Goal: Task Accomplishment & Management: Complete application form

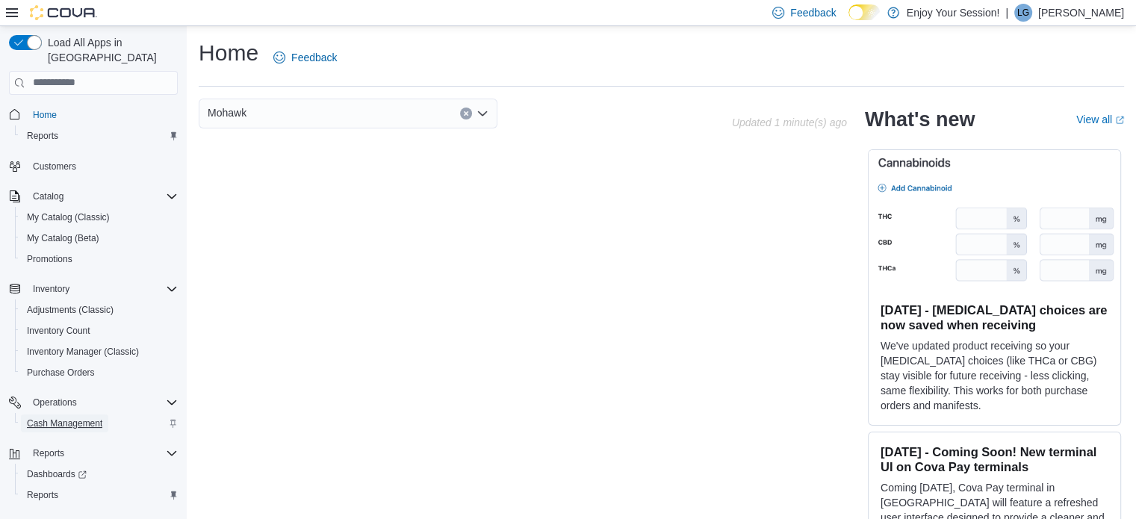
click at [58, 417] on span "Cash Management" at bounding box center [64, 423] width 75 height 12
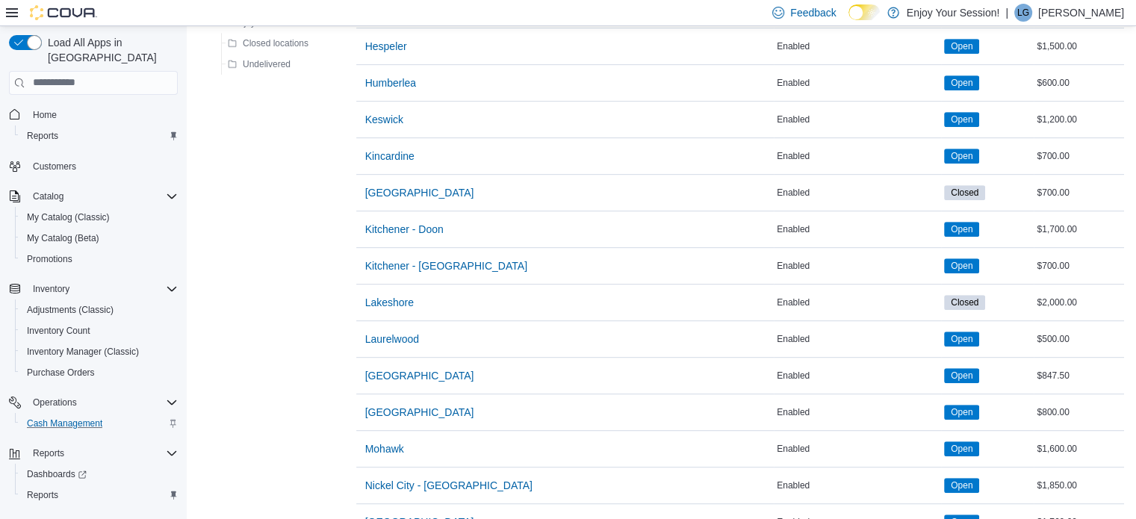
scroll to position [758, 0]
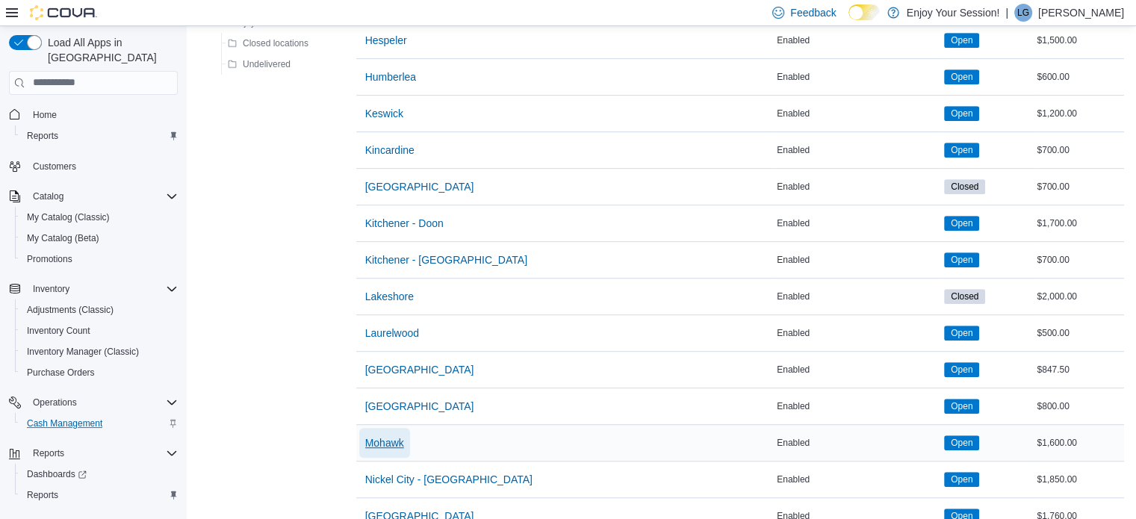
click at [393, 440] on span "Mohawk" at bounding box center [384, 442] width 39 height 15
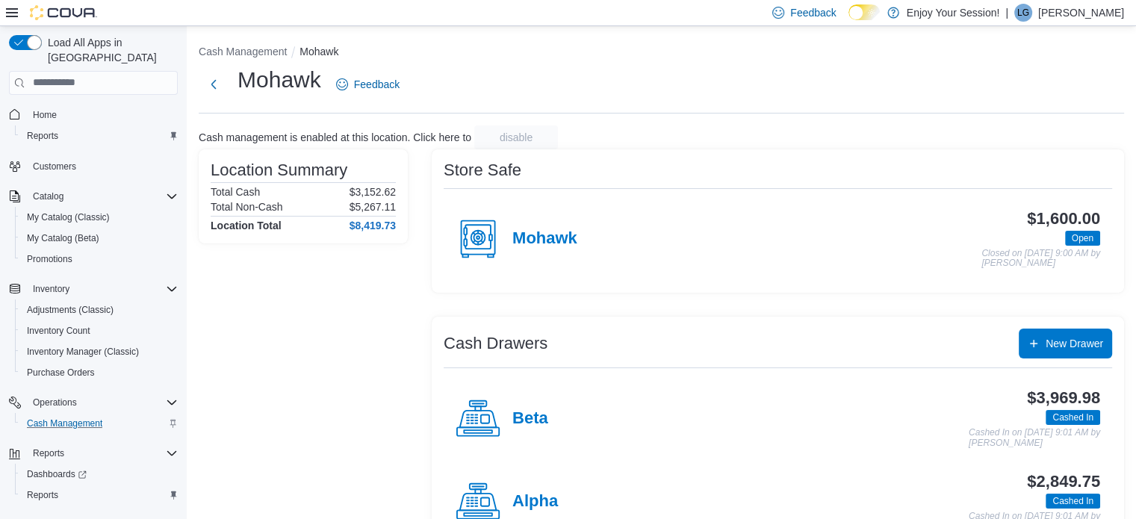
scroll to position [48, 0]
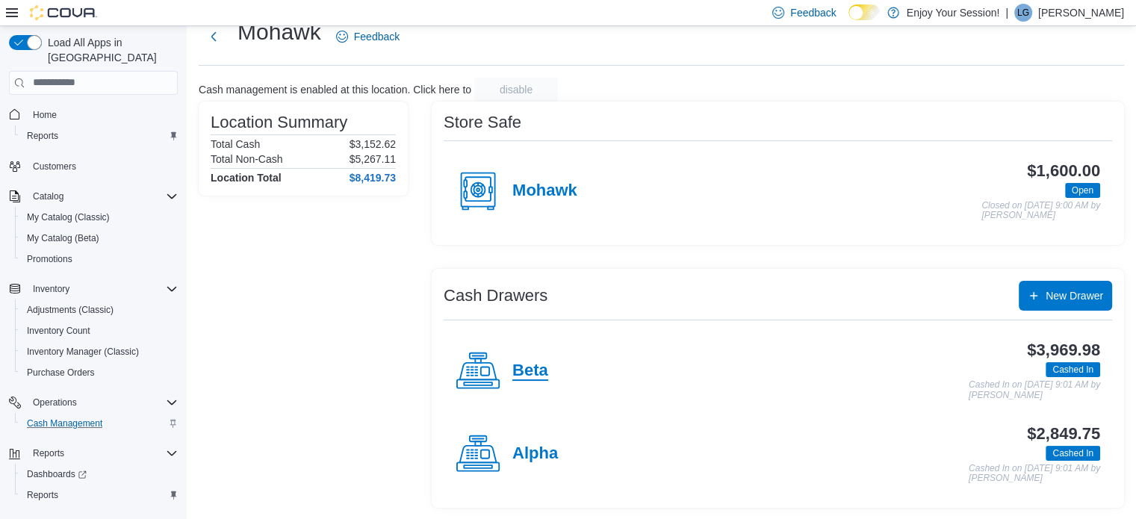
click at [534, 363] on h4 "Beta" at bounding box center [530, 370] width 36 height 19
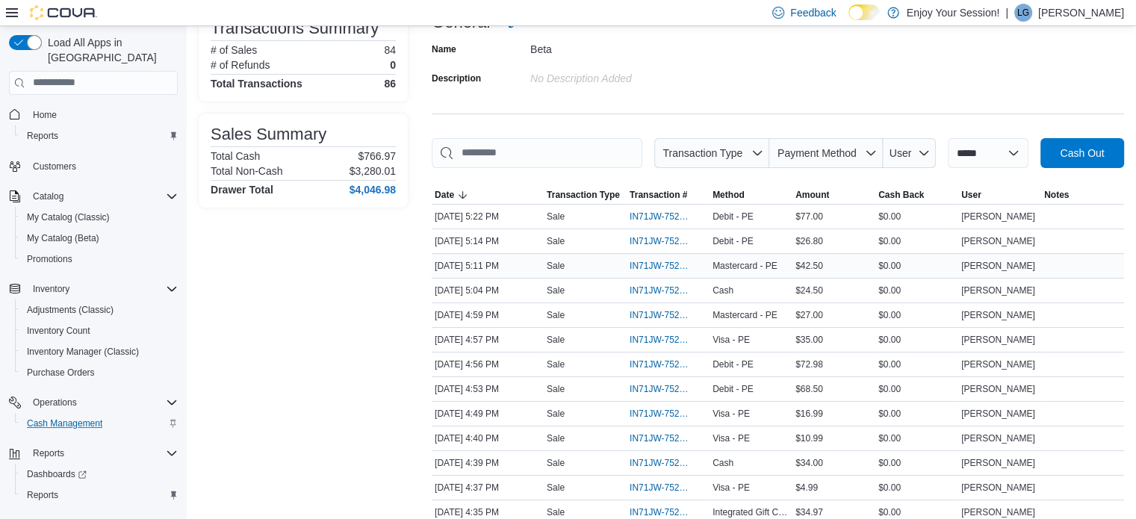
scroll to position [116, 0]
click at [672, 313] on span "IN71JW-7523119" at bounding box center [660, 317] width 62 height 12
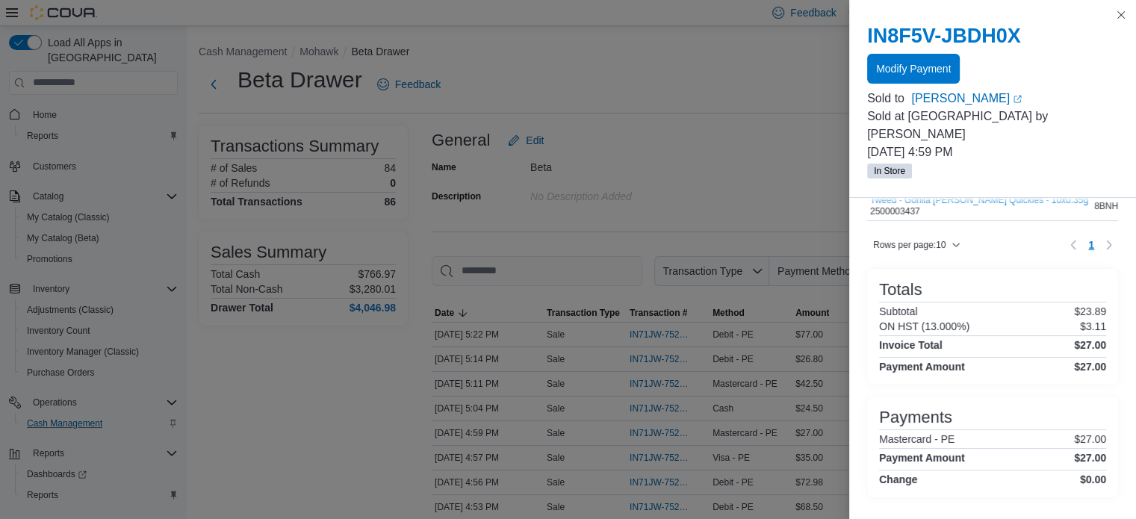
scroll to position [0, 0]
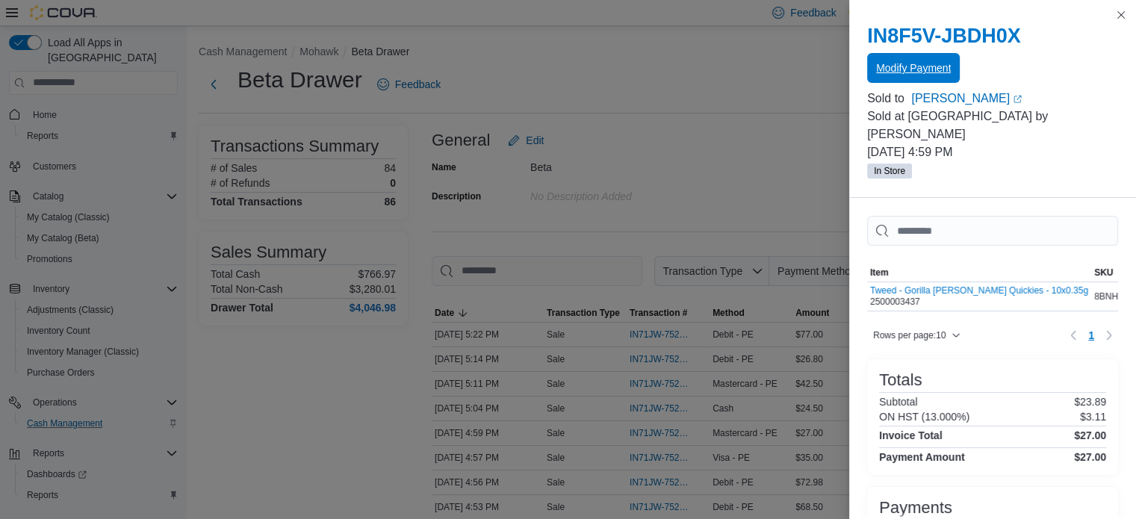
click at [902, 69] on span "Modify Payment" at bounding box center [913, 67] width 75 height 15
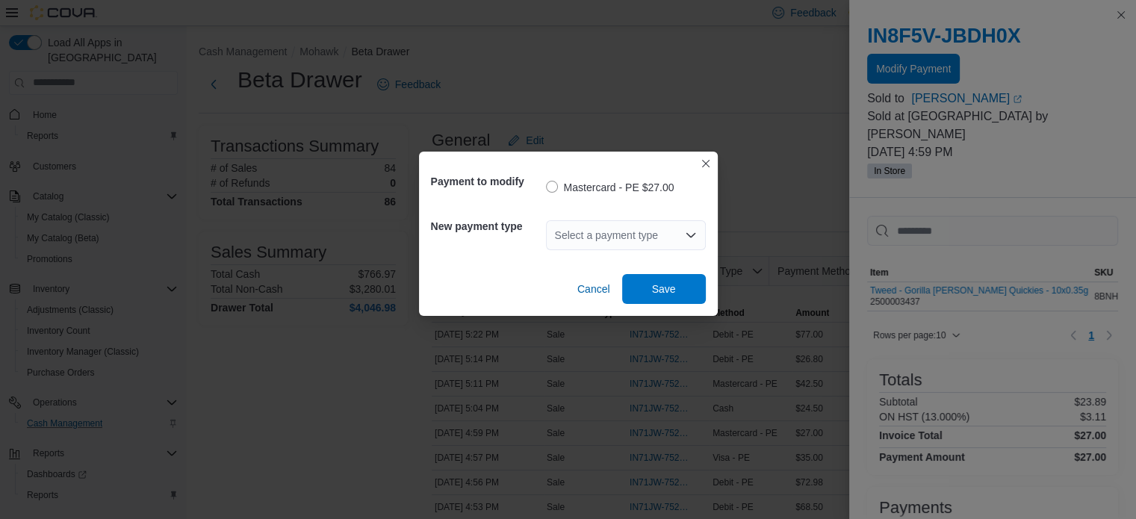
click at [632, 234] on div "Select a payment type" at bounding box center [626, 235] width 160 height 30
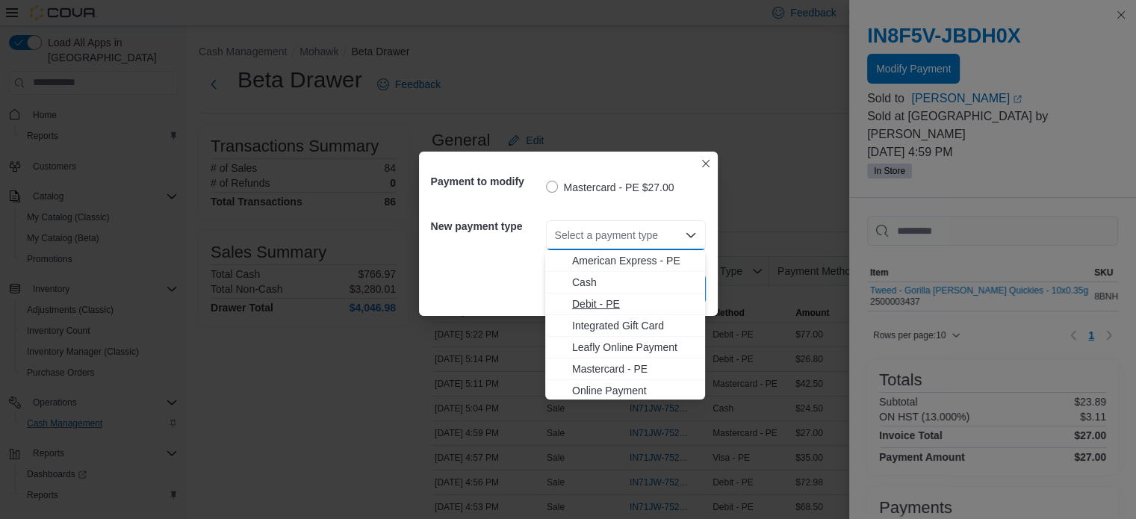
click at [612, 300] on span "Debit - PE" at bounding box center [634, 303] width 124 height 15
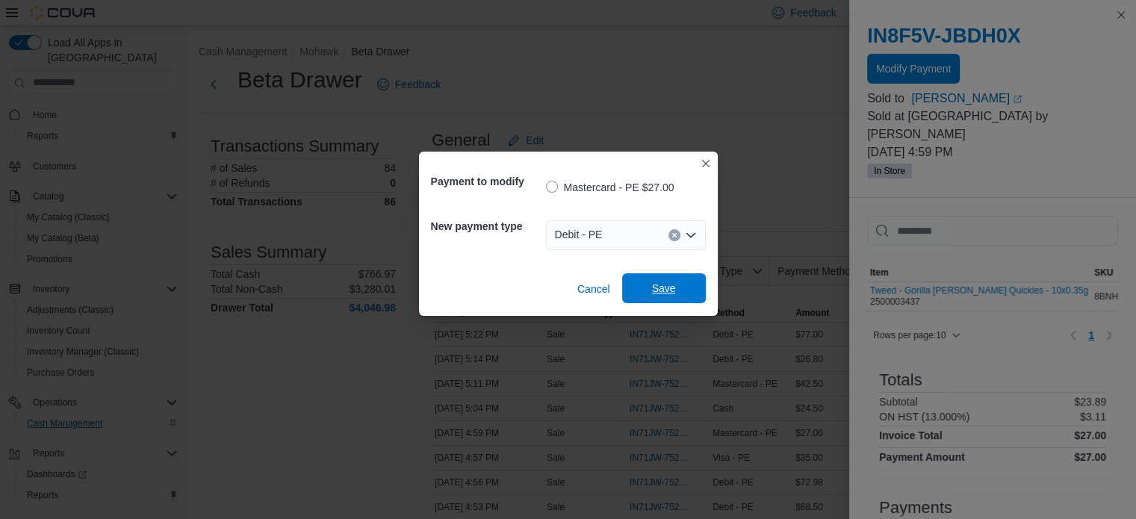
click at [654, 284] on span "Save" at bounding box center [664, 288] width 24 height 15
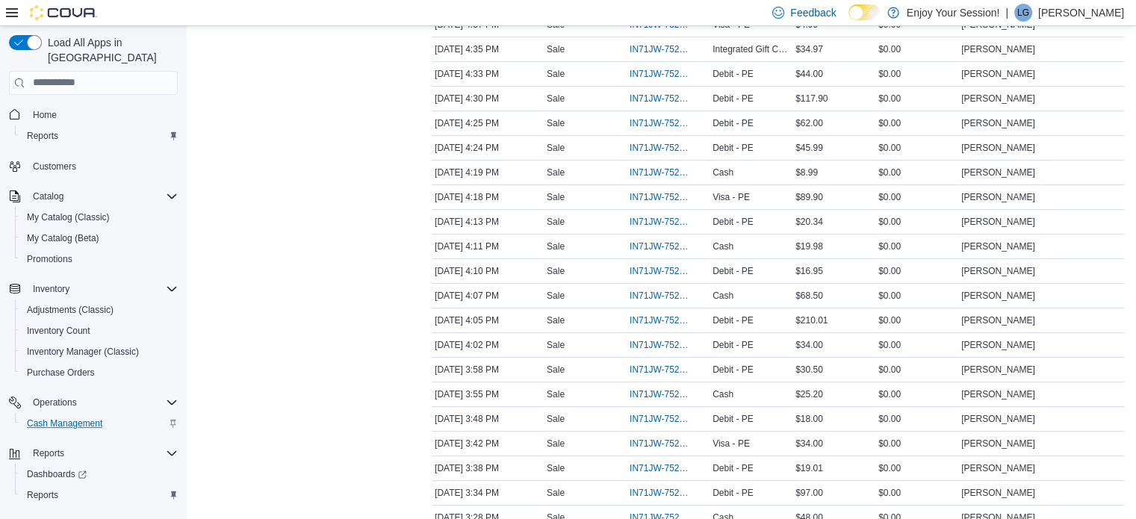
scroll to position [579, 0]
click at [669, 414] on span "IN71JW-7522411" at bounding box center [660, 420] width 62 height 12
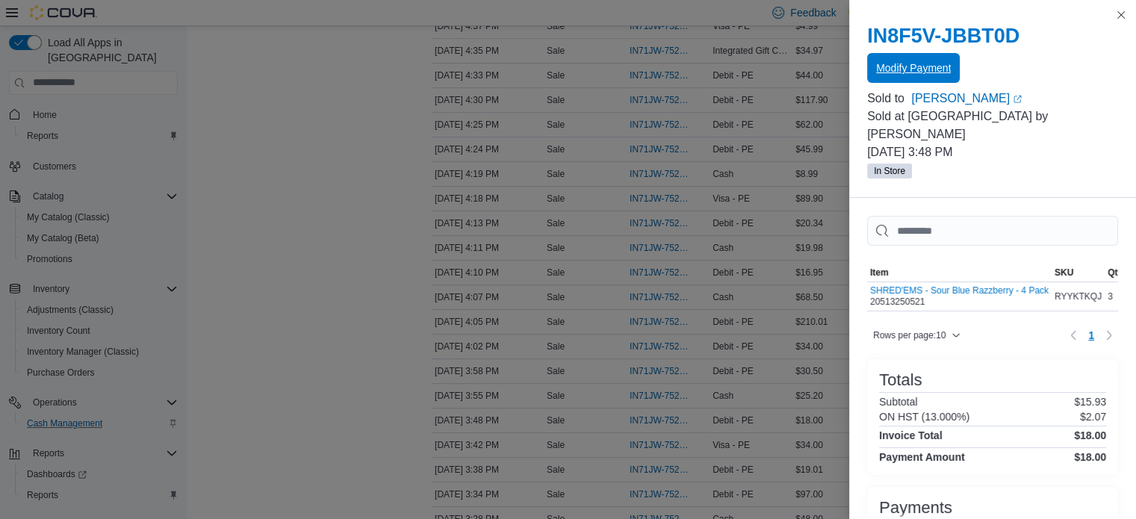
click at [918, 73] on span "Modify Payment" at bounding box center [913, 67] width 75 height 15
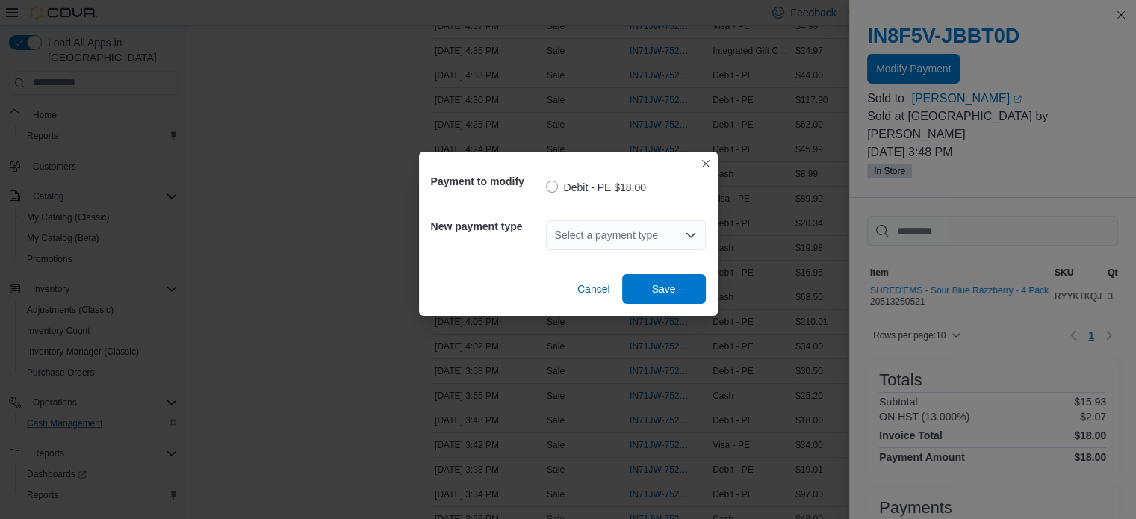
click at [665, 225] on div "Select a payment type" at bounding box center [626, 235] width 160 height 30
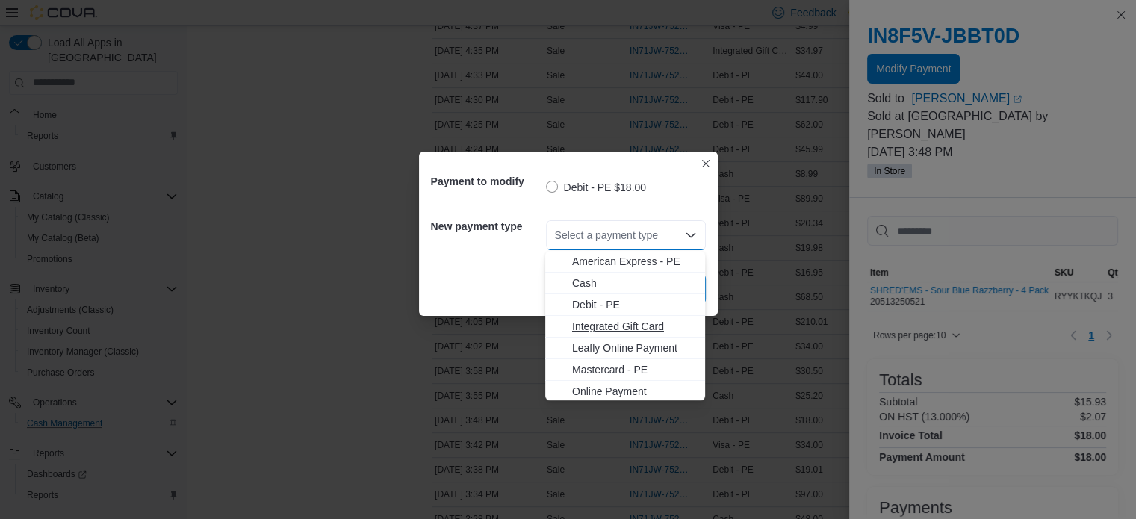
scroll to position [24, 0]
click at [590, 385] on span "Visa - PE" at bounding box center [634, 389] width 124 height 15
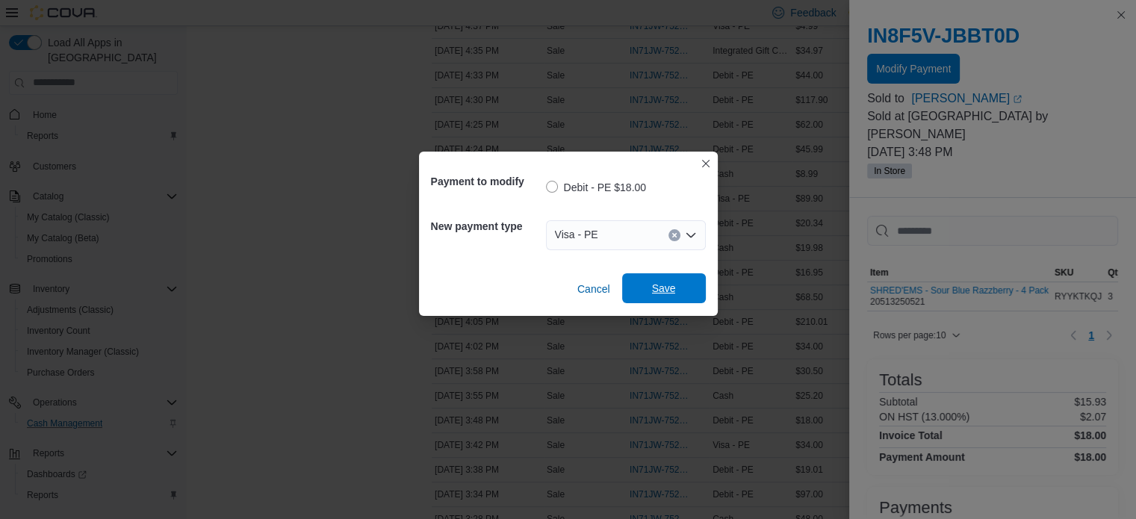
click at [663, 282] on span "Save" at bounding box center [664, 288] width 24 height 15
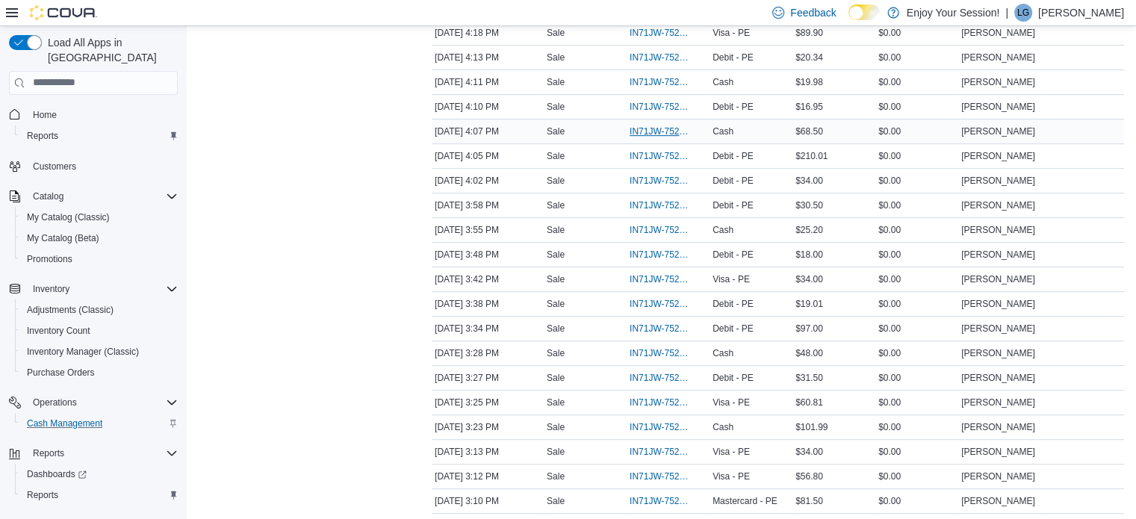
scroll to position [744, 0]
click at [651, 299] on span "IN71JW-7522321" at bounding box center [660, 305] width 62 height 12
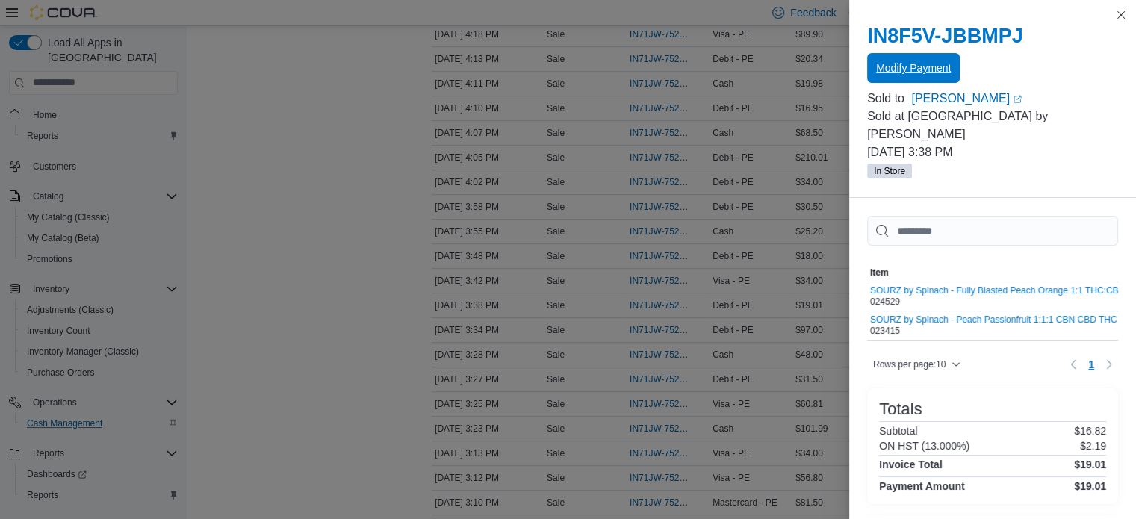
click at [894, 72] on span "Modify Payment" at bounding box center [913, 67] width 75 height 15
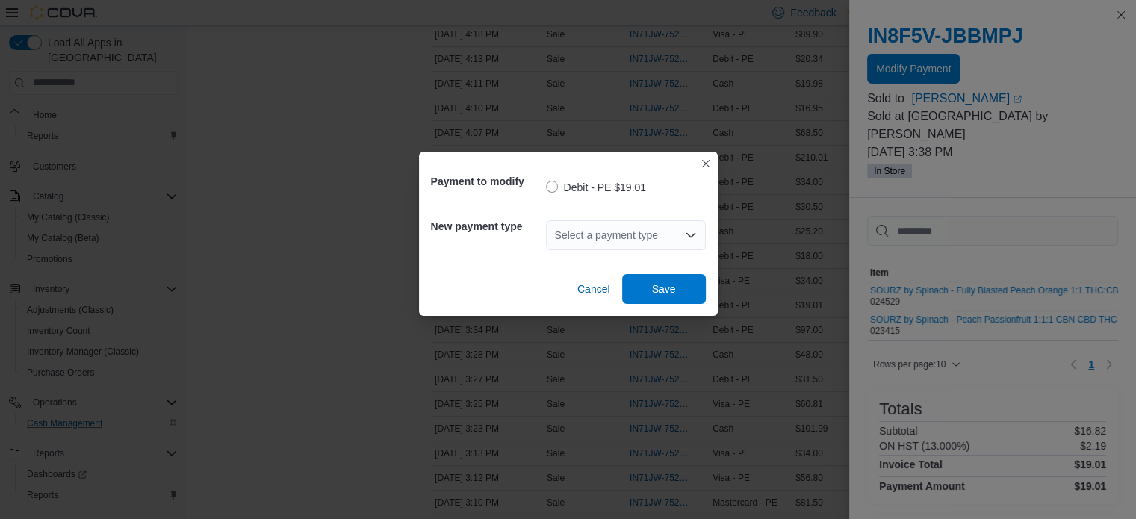
click at [615, 226] on div "Select a payment type" at bounding box center [626, 235] width 160 height 30
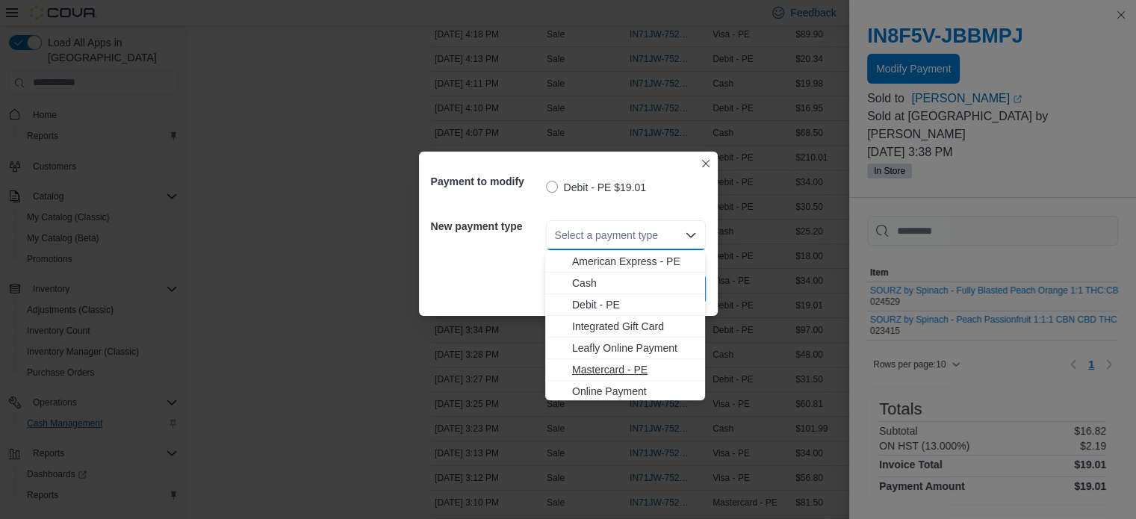
click at [613, 370] on span "Mastercard - PE" at bounding box center [634, 369] width 124 height 15
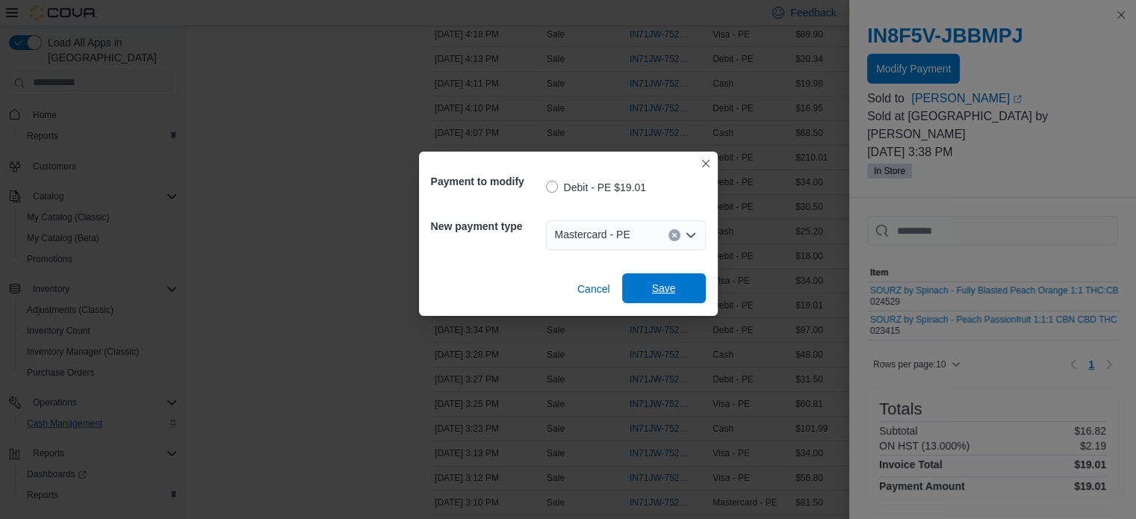
click at [681, 289] on span "Save" at bounding box center [664, 288] width 66 height 30
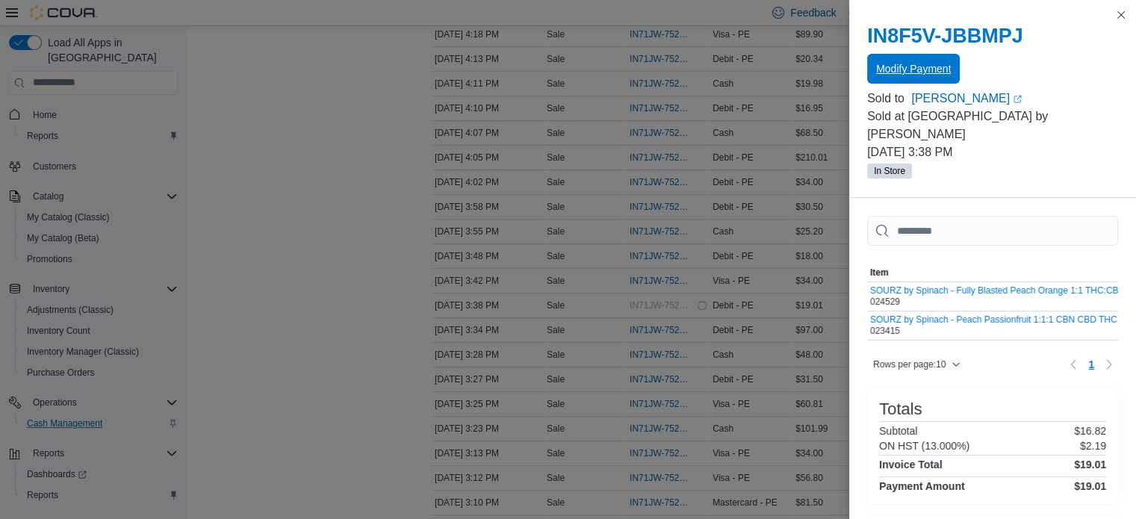
scroll to position [0, 0]
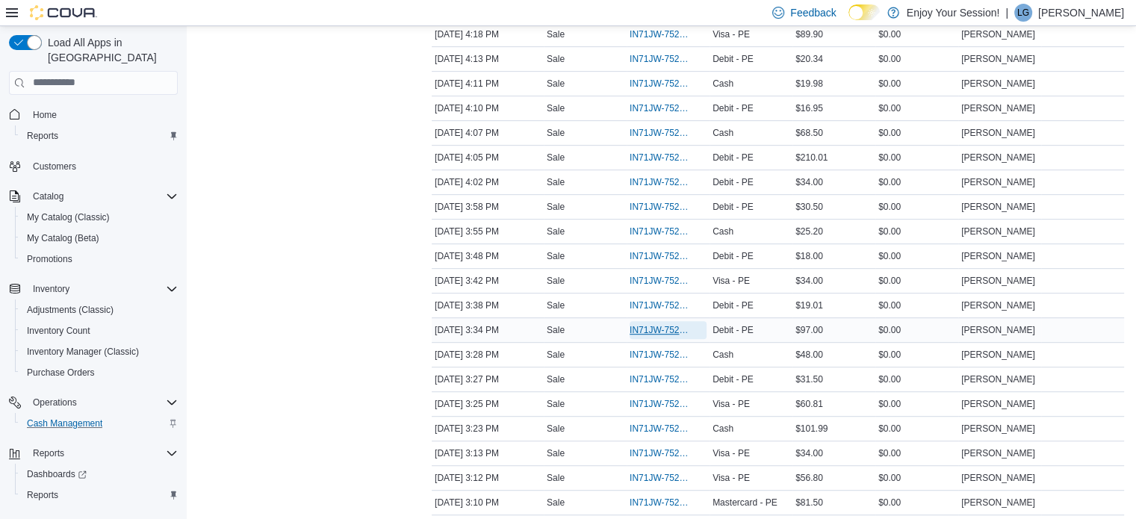
click at [644, 324] on span "IN71JW-7522295" at bounding box center [660, 330] width 62 height 12
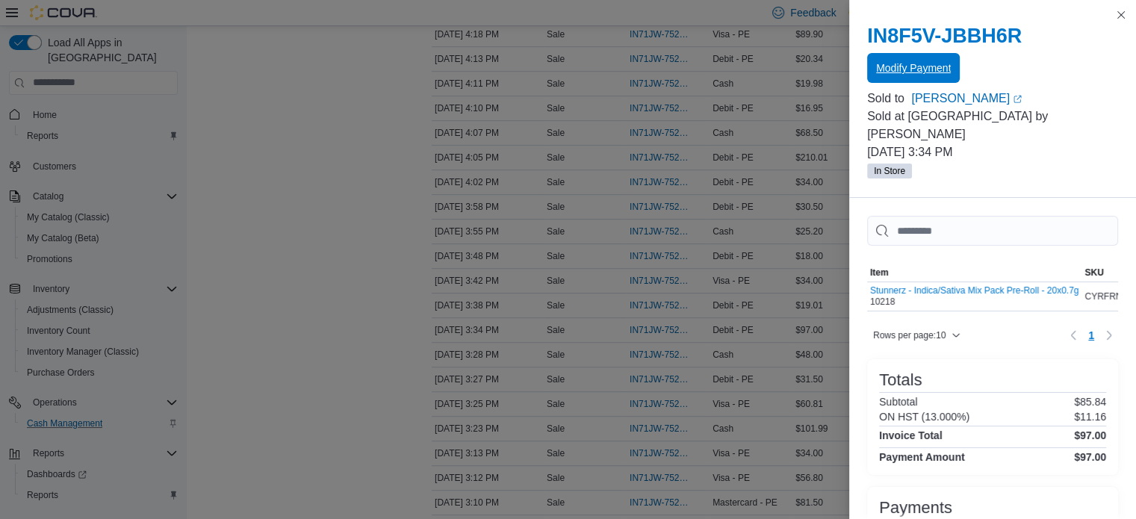
click at [909, 80] on span "Modify Payment" at bounding box center [913, 68] width 75 height 30
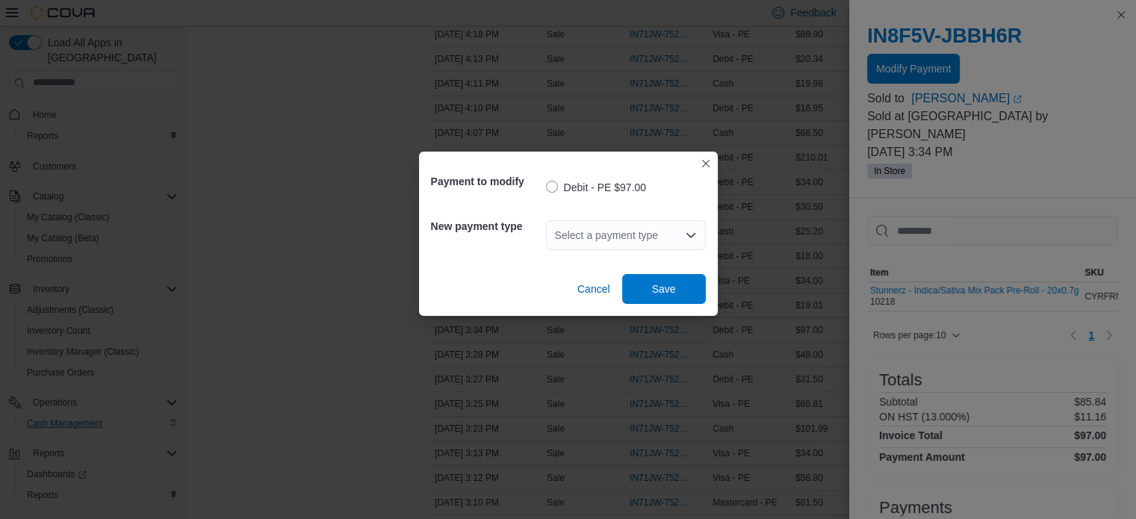
click at [659, 240] on div "Select a payment type" at bounding box center [626, 235] width 160 height 30
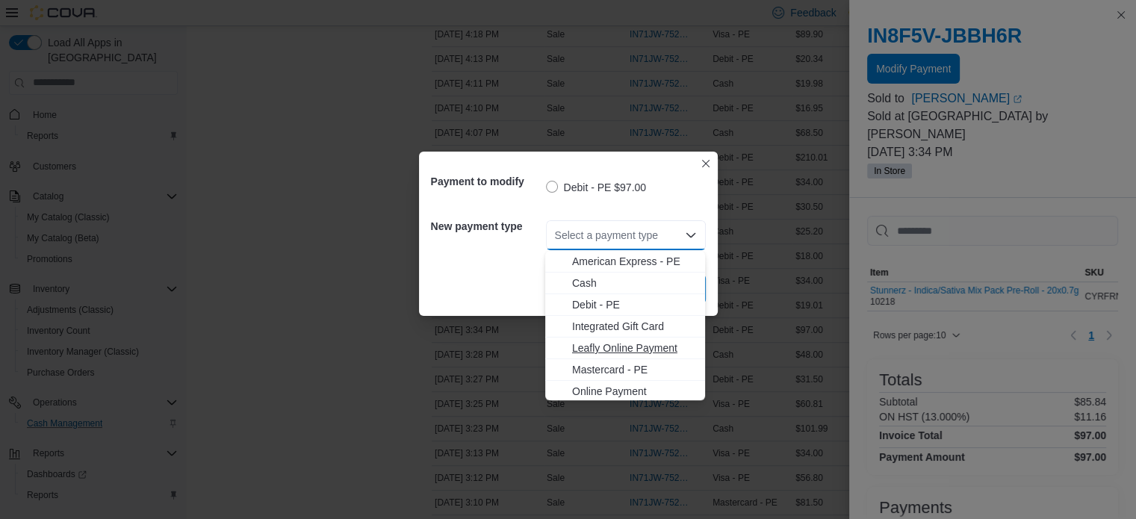
scroll to position [24, 0]
click at [597, 390] on span "Visa - PE" at bounding box center [634, 389] width 124 height 15
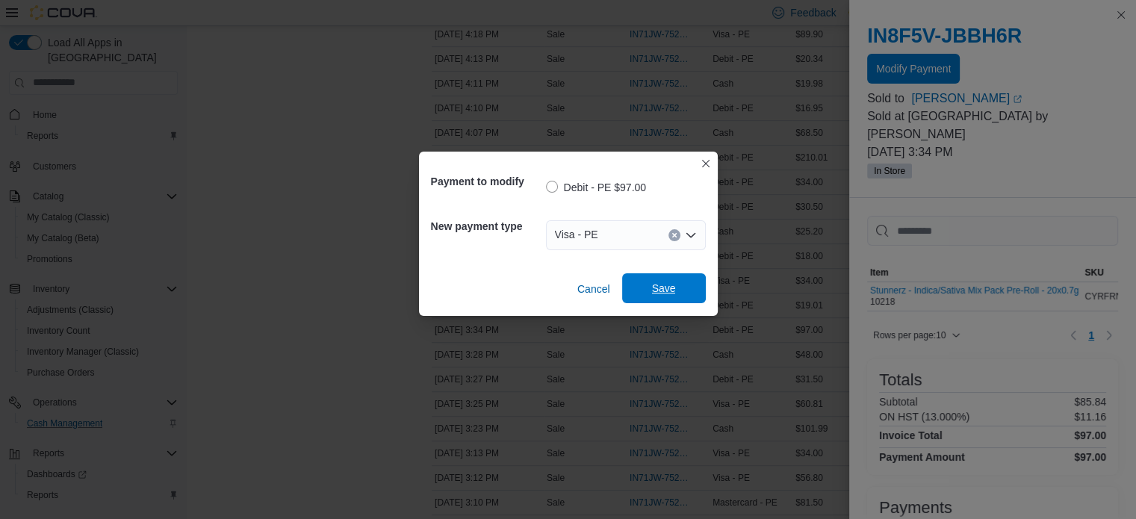
click at [672, 289] on span "Save" at bounding box center [664, 288] width 24 height 15
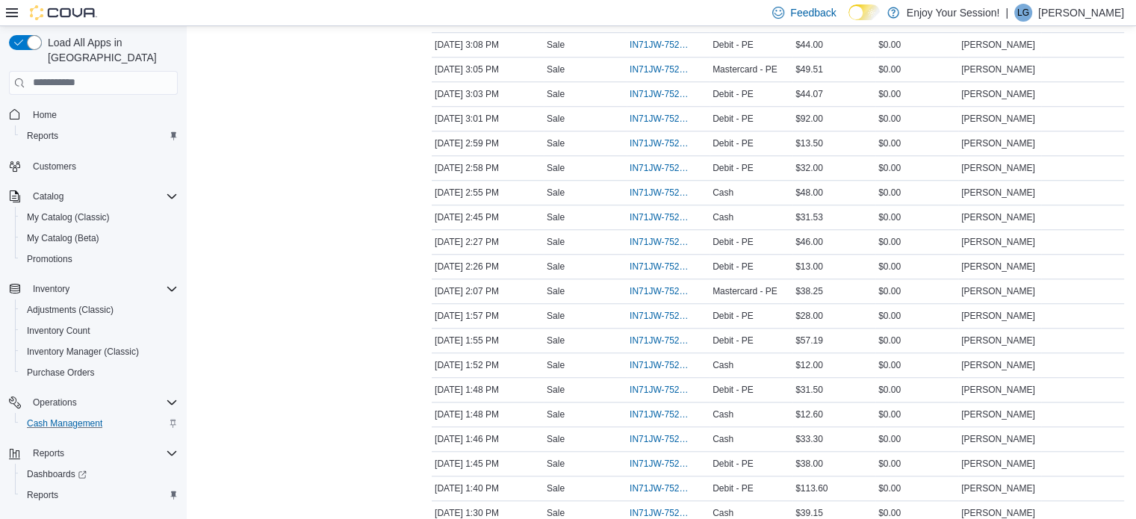
scroll to position [1235, 0]
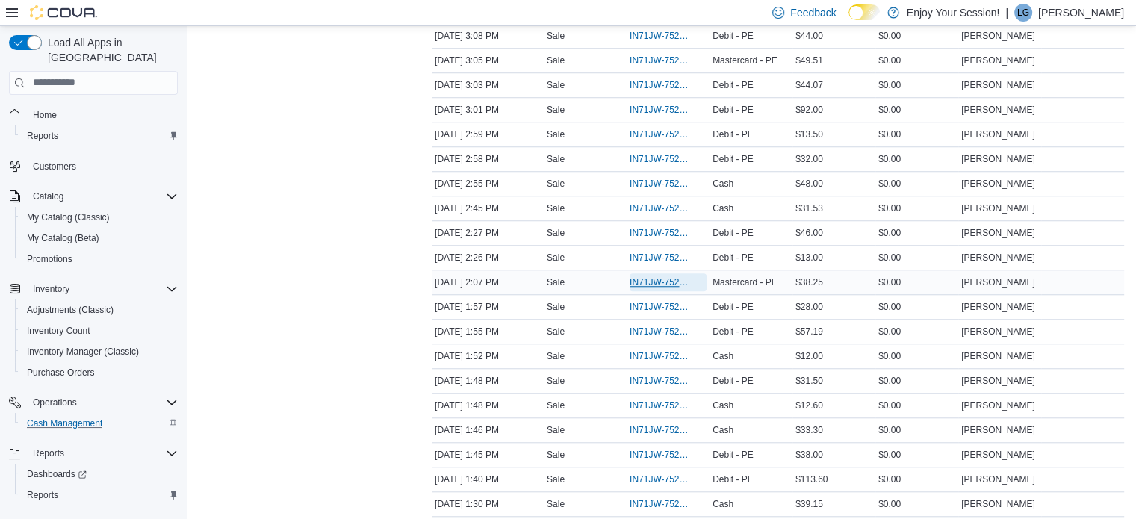
click at [646, 276] on span "IN71JW-7521633" at bounding box center [660, 282] width 62 height 12
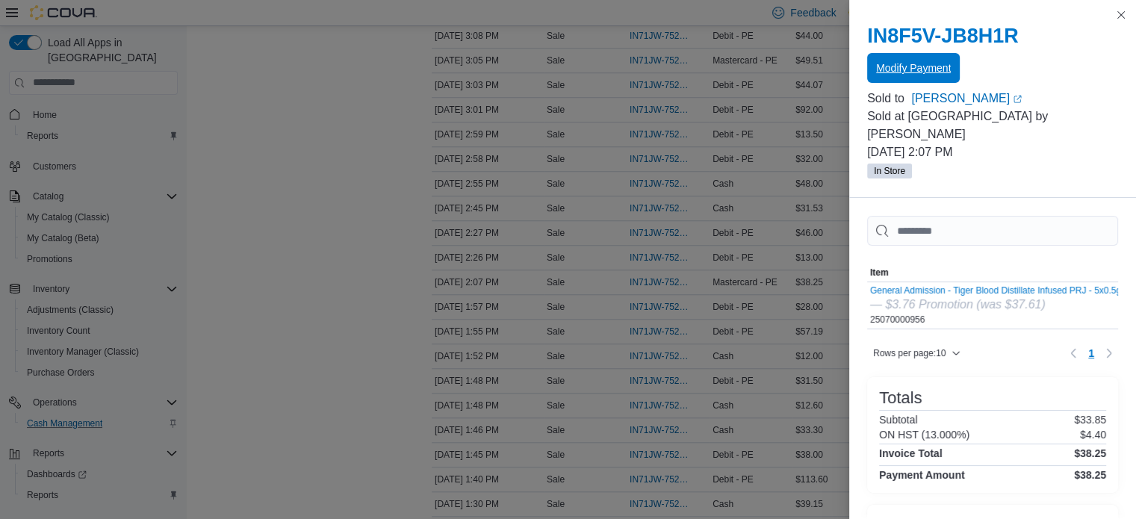
click at [942, 63] on span "Modify Payment" at bounding box center [913, 67] width 75 height 15
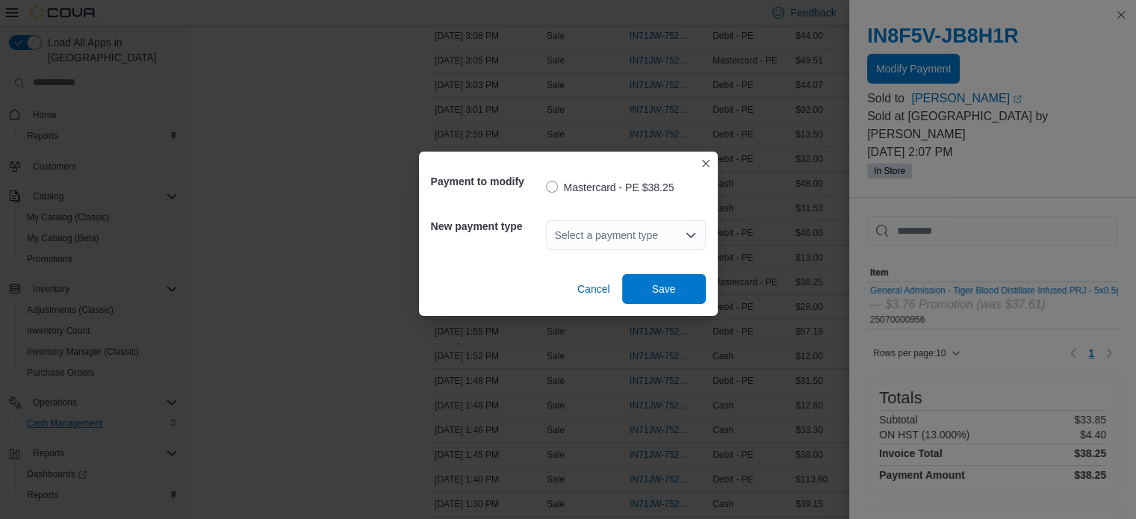
click at [631, 238] on div "Select a payment type" at bounding box center [626, 235] width 160 height 30
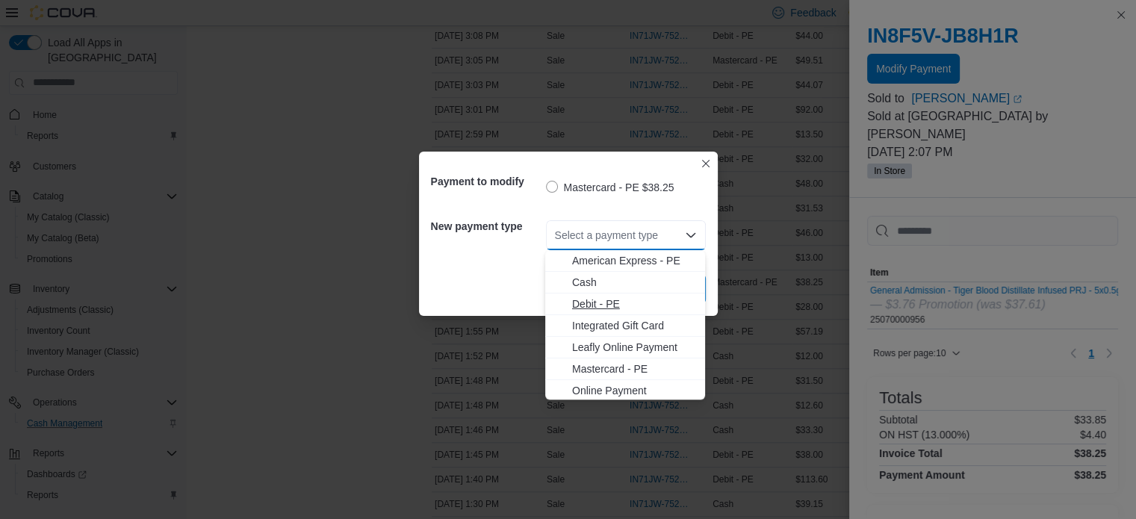
click at [600, 305] on span "Debit - PE" at bounding box center [634, 303] width 124 height 15
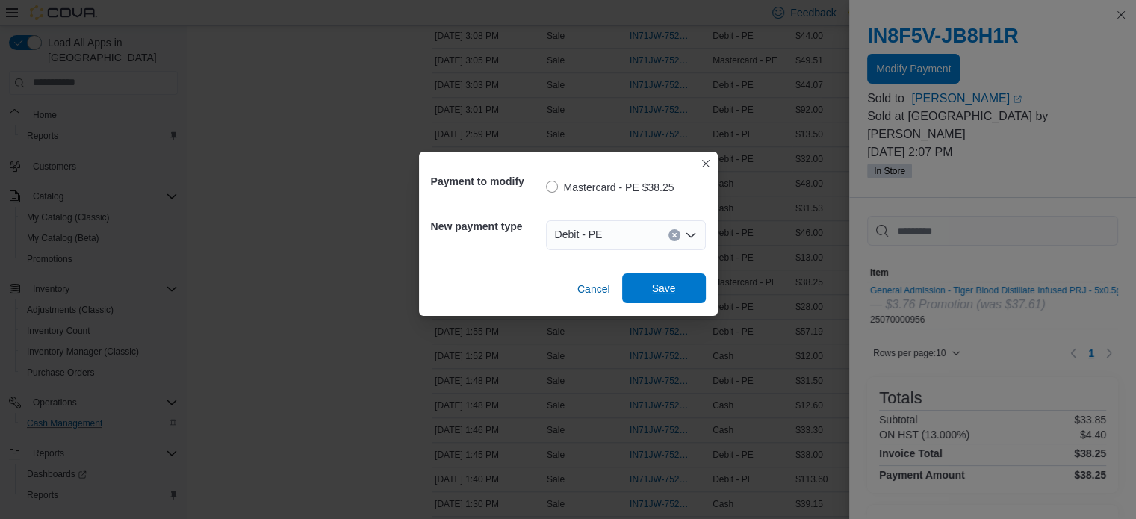
click at [648, 282] on span "Save" at bounding box center [664, 288] width 66 height 30
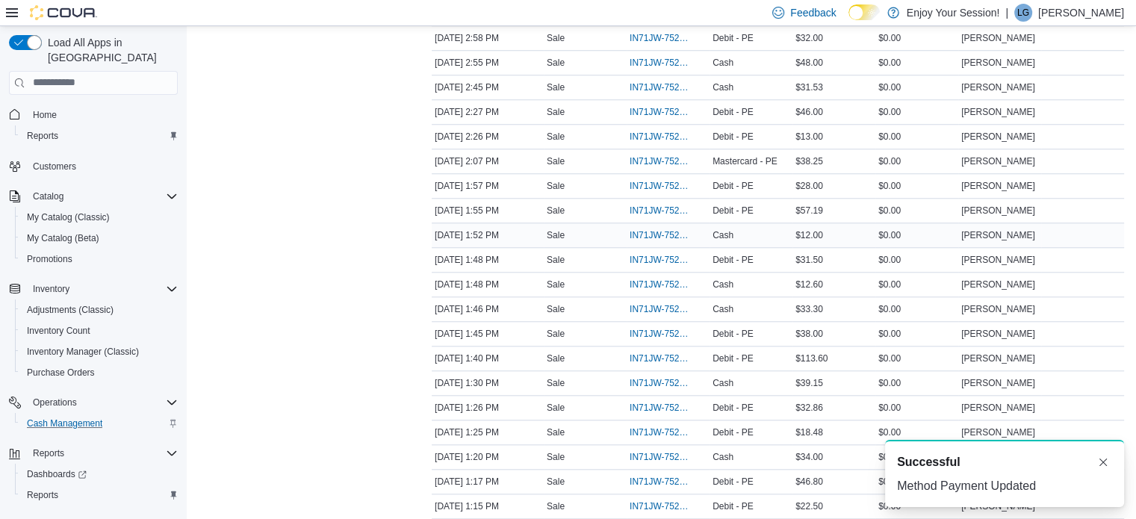
scroll to position [1473, 0]
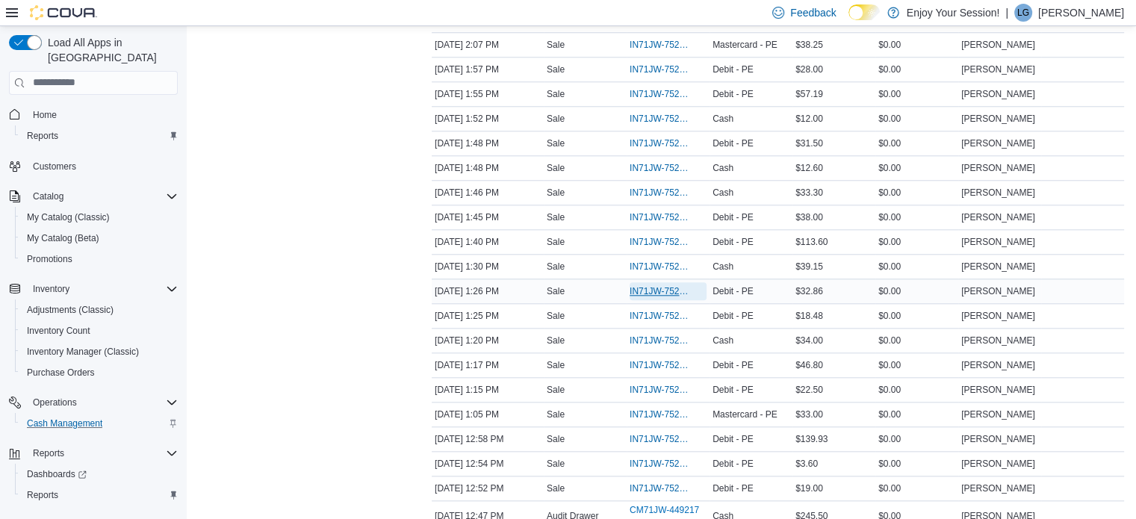
click at [670, 285] on span "IN71JW-7521359" at bounding box center [660, 291] width 62 height 12
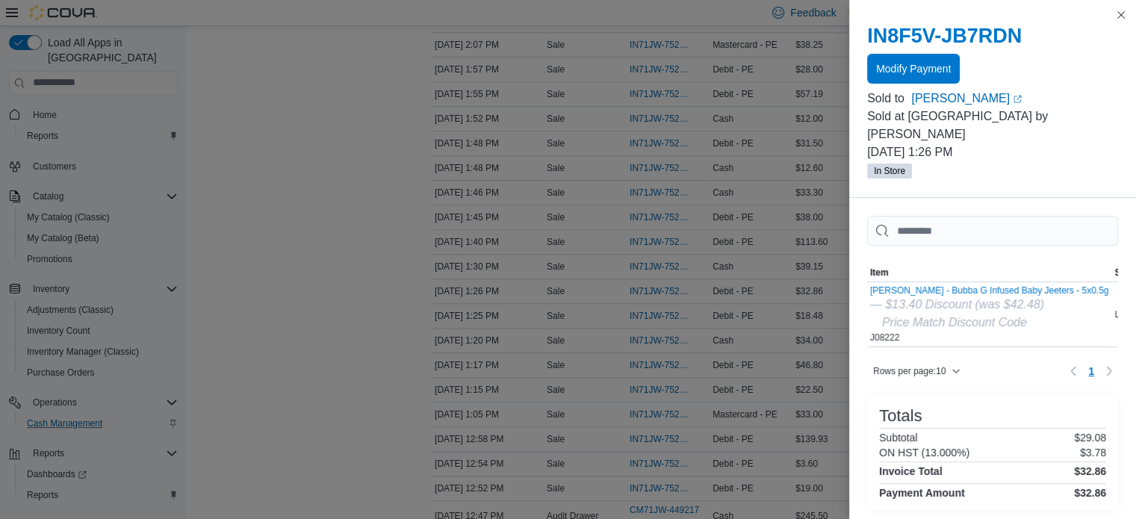
click at [908, 52] on div "IN8F5V-JB7RDN Modify Payment" at bounding box center [992, 54] width 251 height 60
click at [909, 59] on span "Modify Payment" at bounding box center [913, 68] width 75 height 30
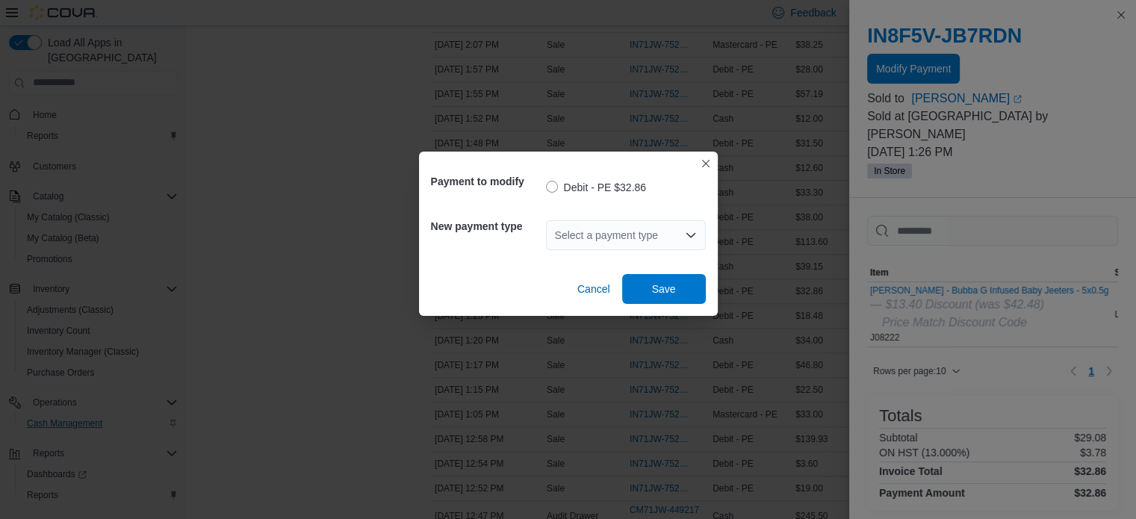
click at [609, 228] on div "Select a payment type" at bounding box center [626, 235] width 160 height 30
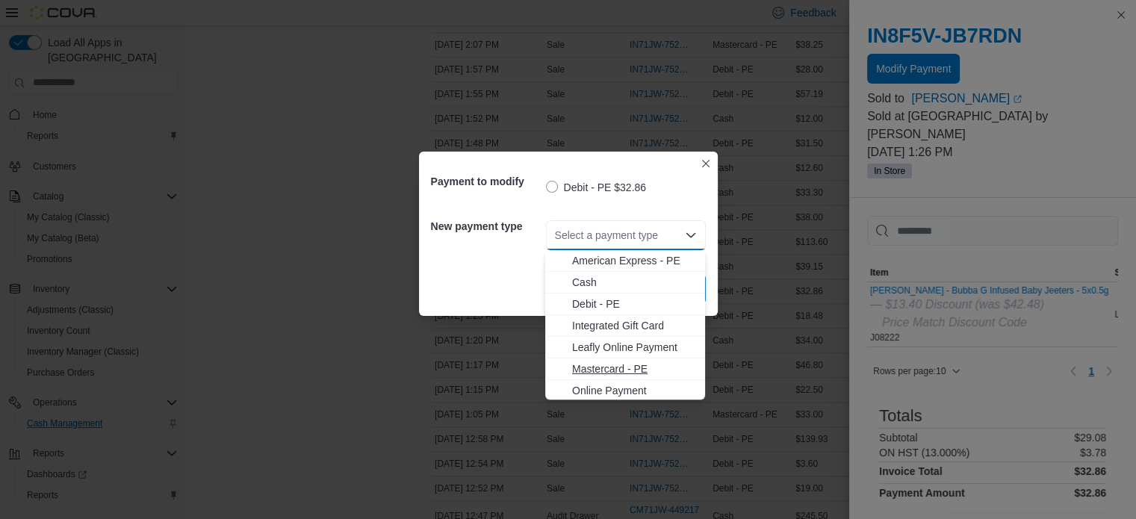
click at [613, 364] on span "Mastercard - PE" at bounding box center [634, 368] width 124 height 15
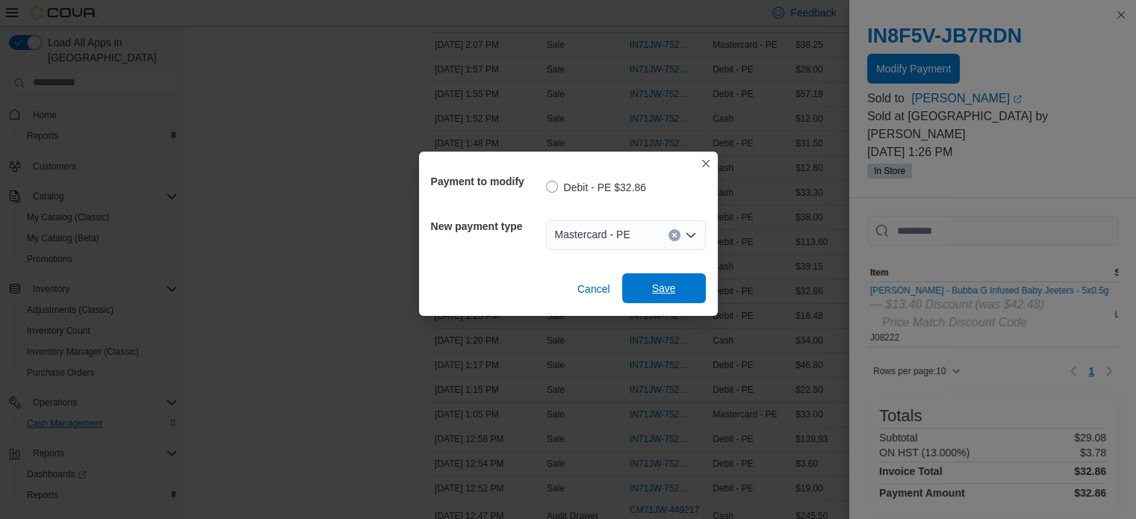
click at [662, 286] on span "Save" at bounding box center [664, 288] width 24 height 15
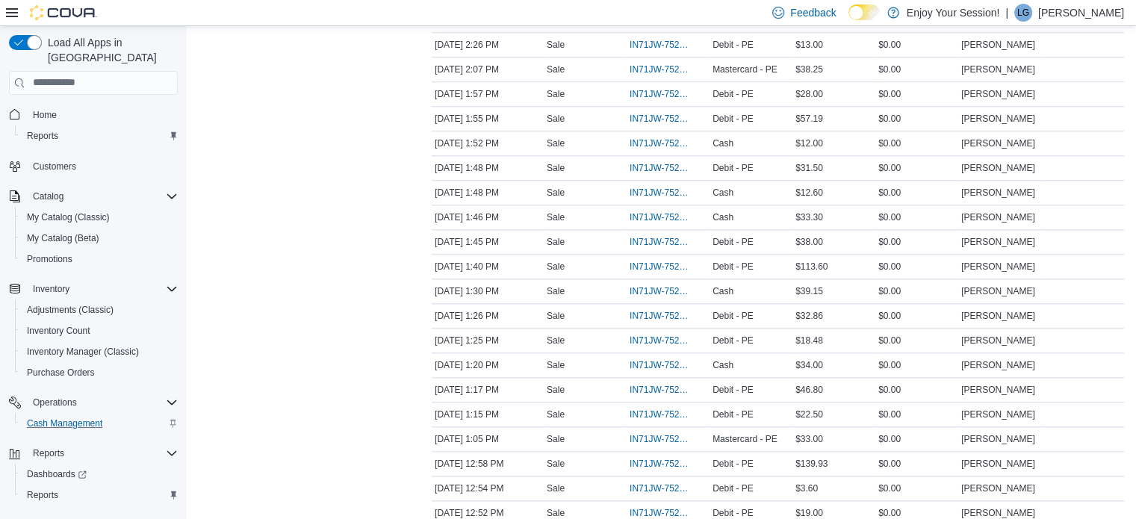
scroll to position [1462, 0]
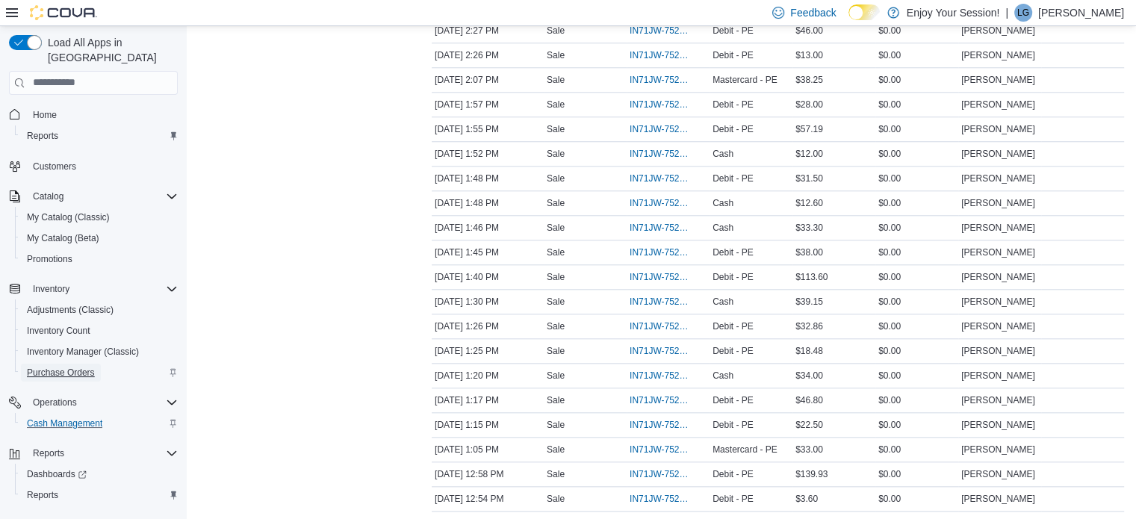
click at [70, 367] on span "Purchase Orders" at bounding box center [61, 373] width 68 height 12
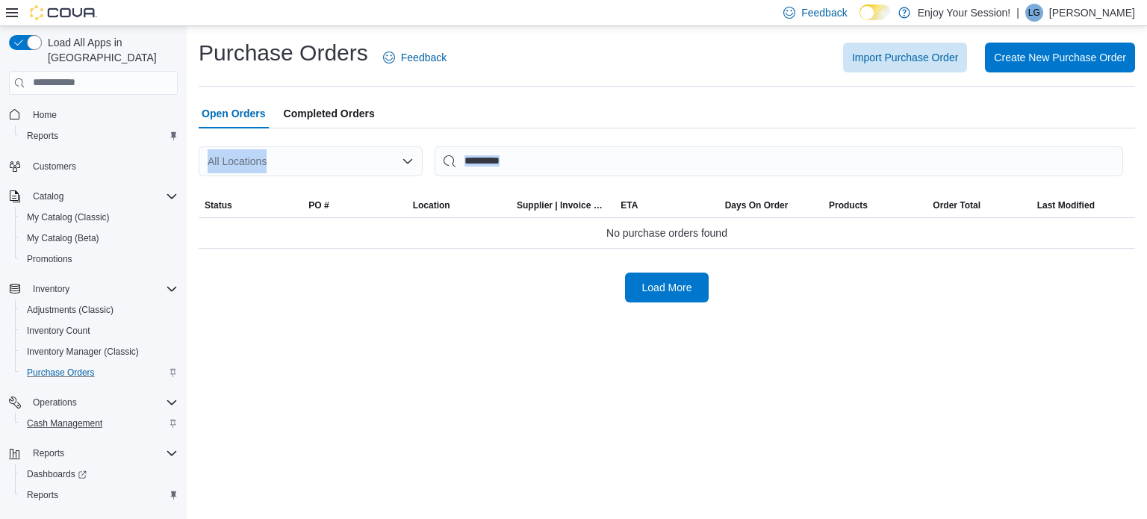
drag, startPoint x: 377, startPoint y: 6, endPoint x: 750, endPoint y: 129, distance: 392.4
click at [750, 129] on div "All Locations Sorting Status PO # Location Supplier | Invoice Number ETA Days O…" at bounding box center [667, 215] width 936 height 174
click at [889, 53] on span "Import Purchase Order" at bounding box center [905, 56] width 106 height 15
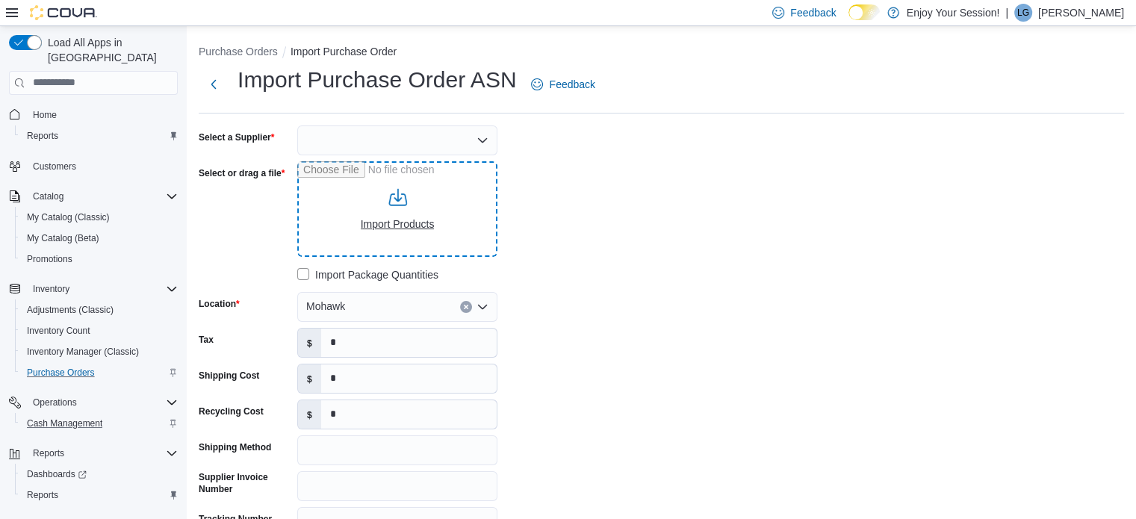
type input "**********"
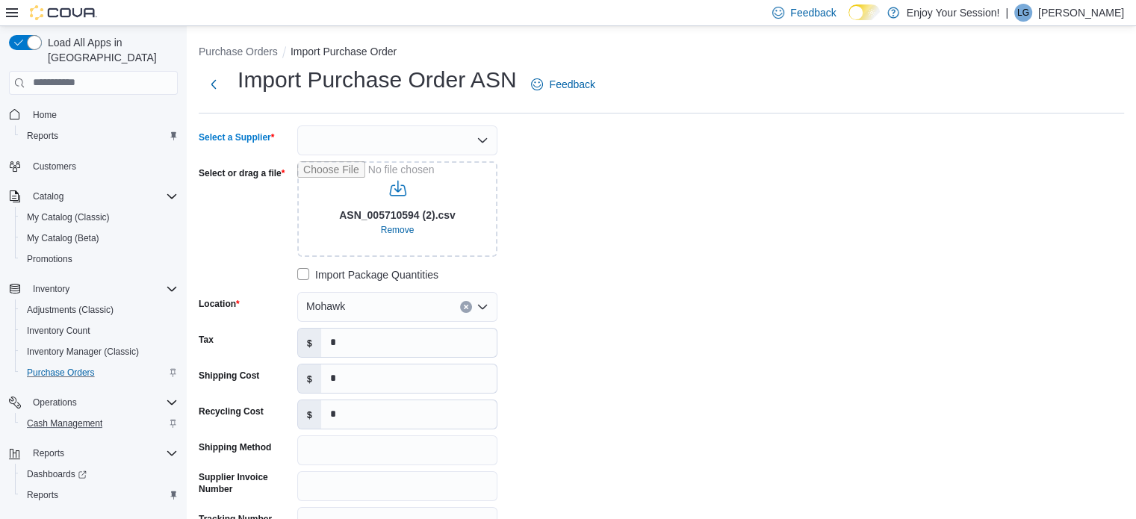
click at [455, 134] on div at bounding box center [397, 140] width 200 height 30
type input "***"
click at [338, 164] on span "OCS" at bounding box center [406, 165] width 164 height 15
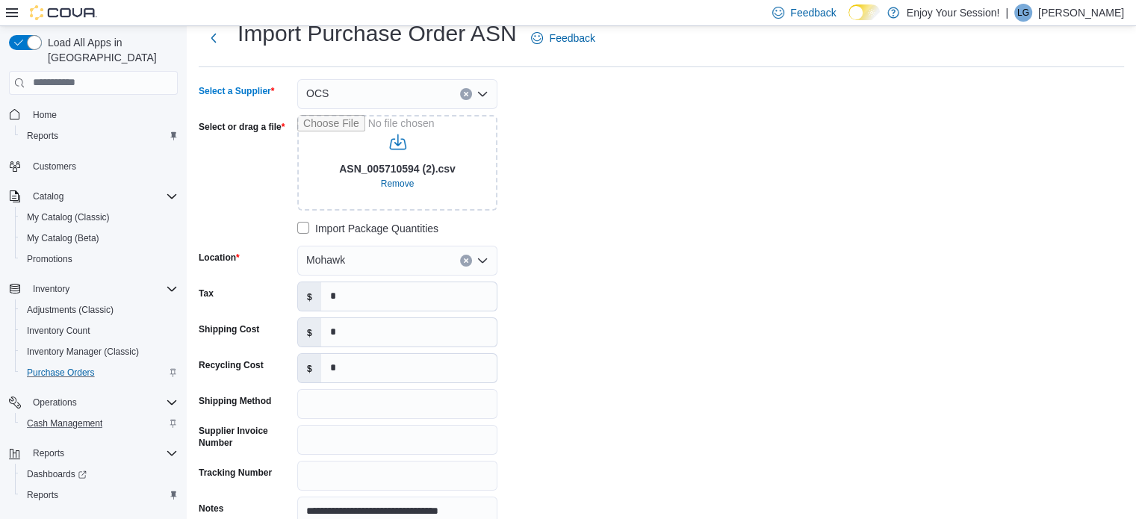
scroll to position [48, 0]
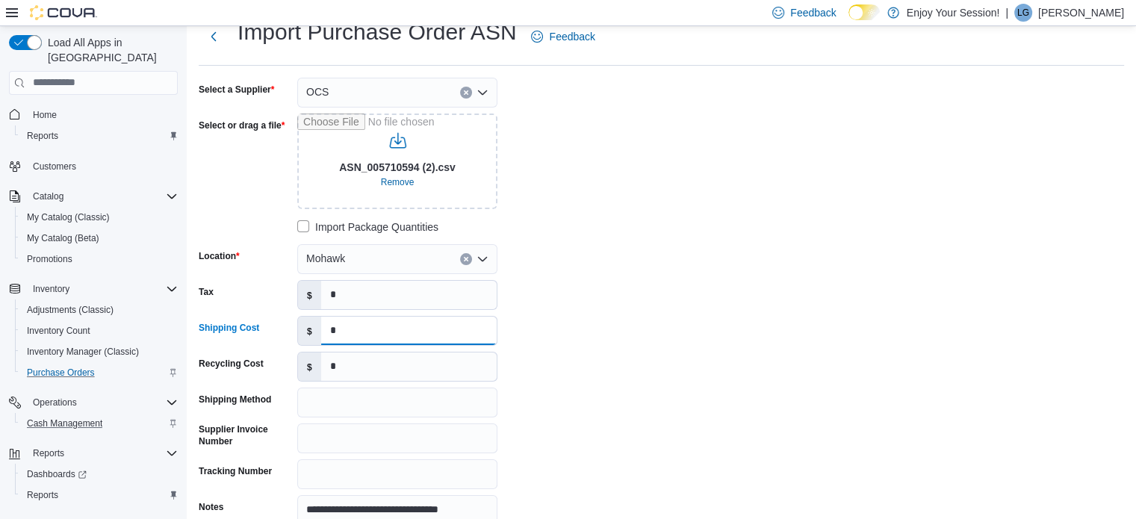
click at [355, 332] on input "*" at bounding box center [408, 331] width 175 height 28
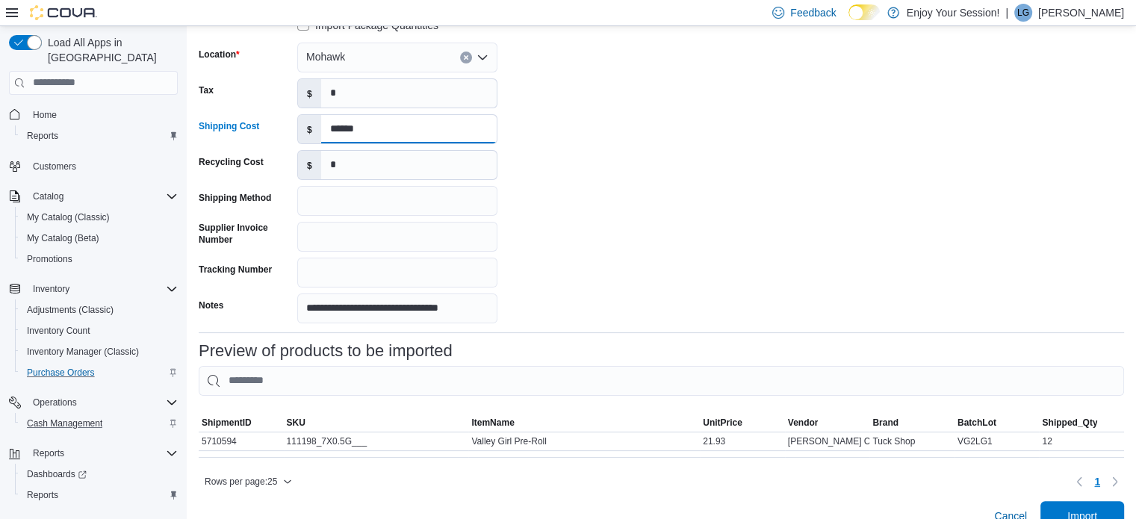
scroll to position [257, 0]
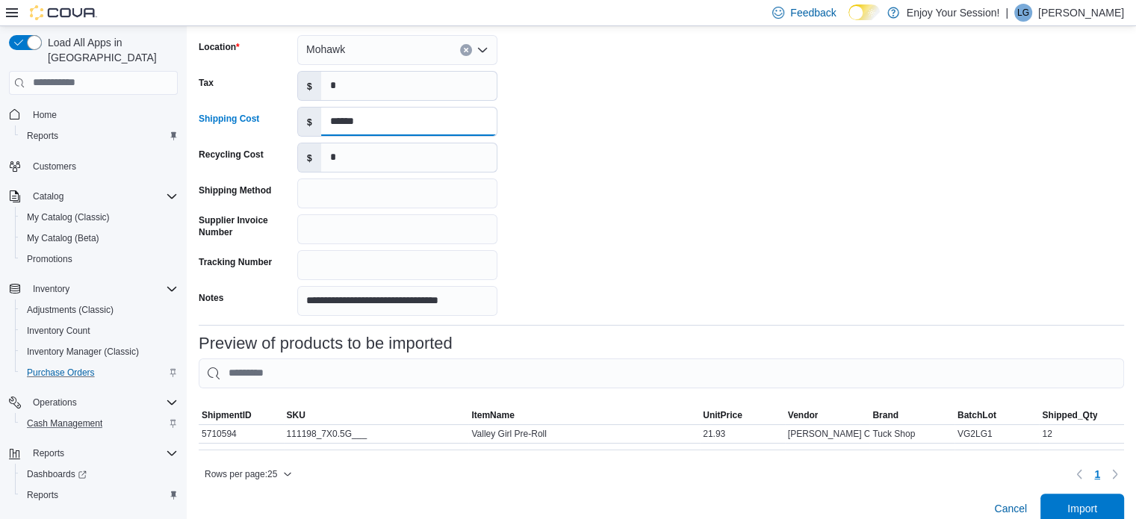
type input "******"
click at [367, 83] on input "*" at bounding box center [408, 86] width 175 height 28
type input "*****"
drag, startPoint x: 832, startPoint y: 124, endPoint x: 494, endPoint y: 262, distance: 364.7
click at [494, 262] on input "Tracking Number" at bounding box center [397, 265] width 200 height 30
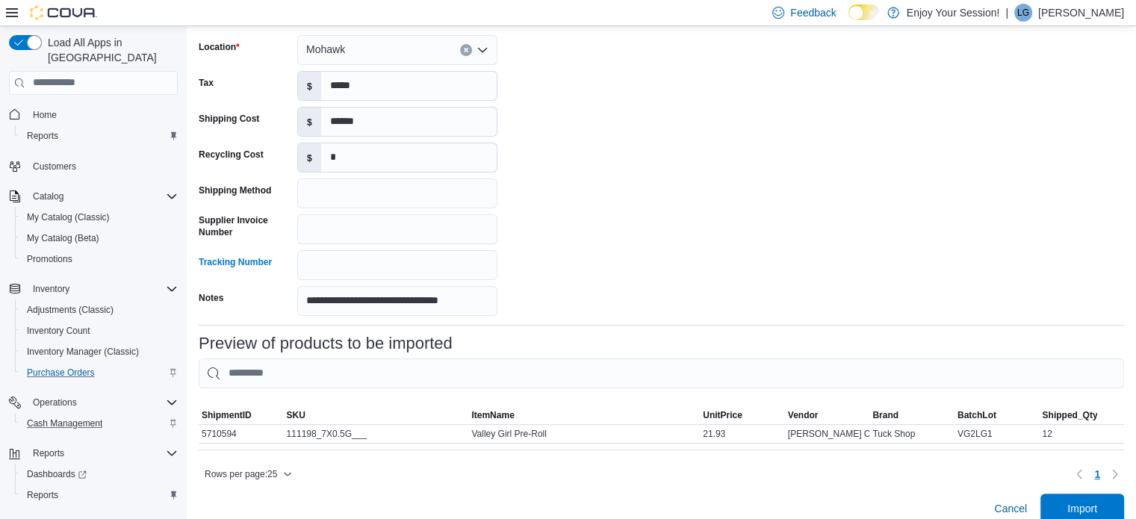
drag, startPoint x: 323, startPoint y: 264, endPoint x: 288, endPoint y: 257, distance: 35.2
click at [288, 257] on div "Tracking Number" at bounding box center [245, 265] width 93 height 30
paste input "**********"
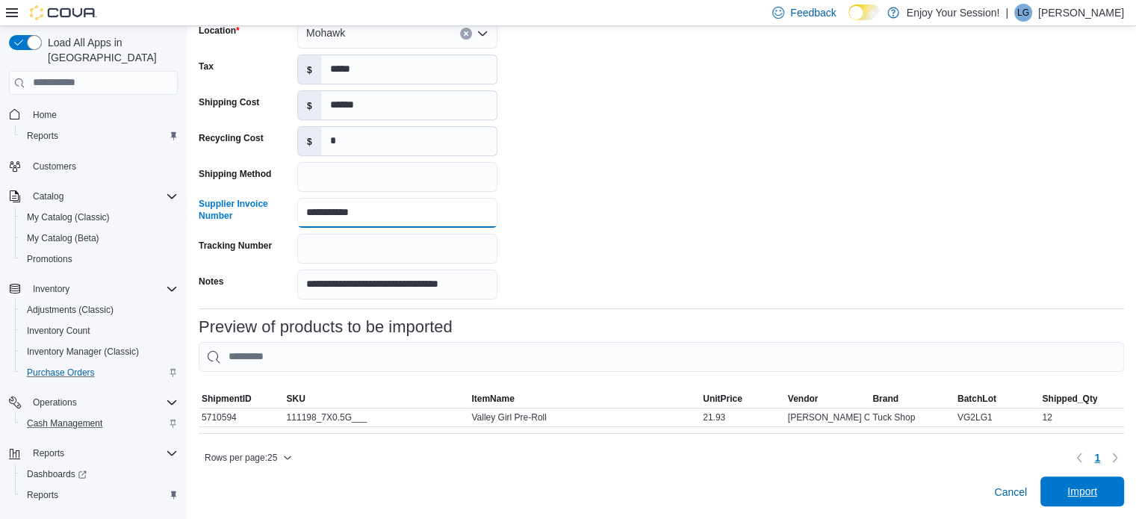
type input "**********"
click at [1104, 479] on span "Import" at bounding box center [1082, 491] width 66 height 30
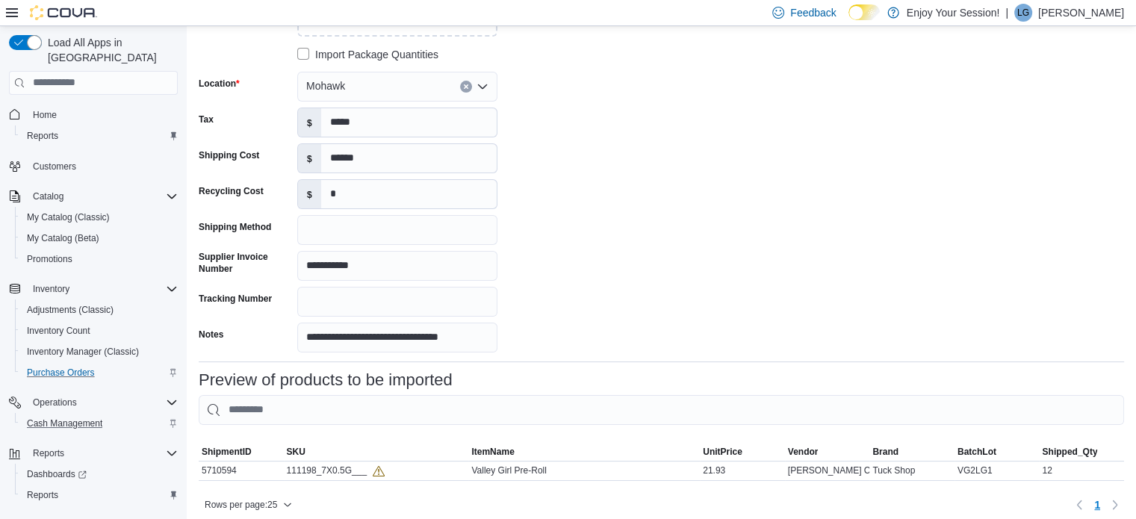
scroll to position [221, 0]
